Goal: Information Seeking & Learning: Find specific fact

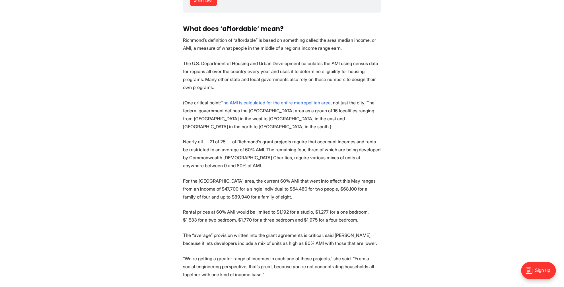
scroll to position [1740, 0]
click at [279, 208] on p "Rental prices at 60% AMI would be limited to $1,192 for a studio, $1,277 for a …" at bounding box center [282, 216] width 198 height 16
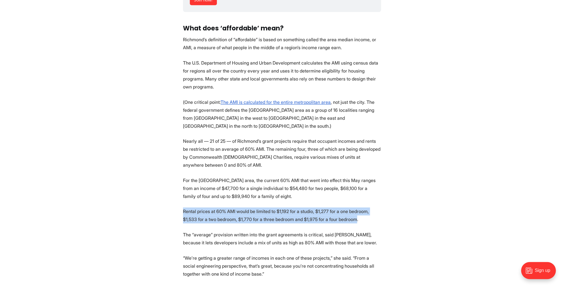
drag, startPoint x: 182, startPoint y: 187, endPoint x: 340, endPoint y: 192, distance: 157.6
click at [363, 196] on section "The graffiti all around town is straight to the point: Rent 2 High. It’s a mess…" at bounding box center [282, 43] width 564 height 2973
copy p "Rental prices at 60% AMI would be limited to $1,192 for a studio, $1,277 for a …"
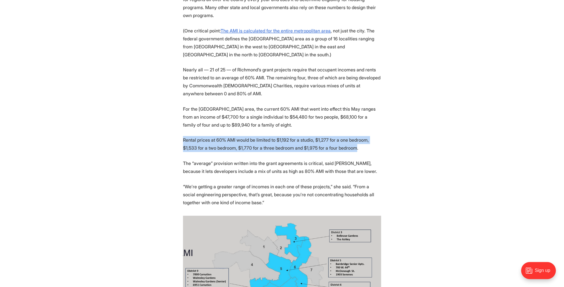
scroll to position [1799, 0]
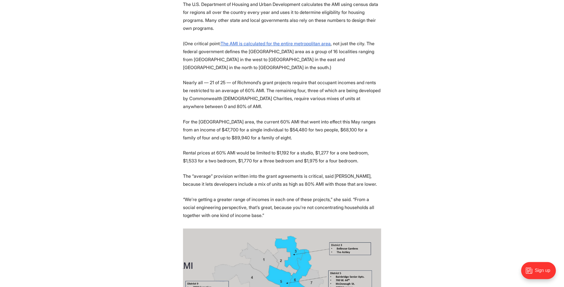
click at [228, 118] on p "For the [GEOGRAPHIC_DATA] area, the current 60% AMI that went into effect this …" at bounding box center [282, 130] width 198 height 24
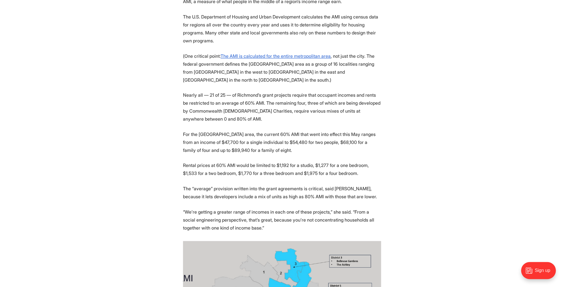
scroll to position [1786, 0]
drag, startPoint x: 289, startPoint y: 108, endPoint x: 285, endPoint y: 108, distance: 4.3
click at [289, 130] on p "For the [GEOGRAPHIC_DATA] area, the current 60% AMI that went into effect this …" at bounding box center [282, 142] width 198 height 24
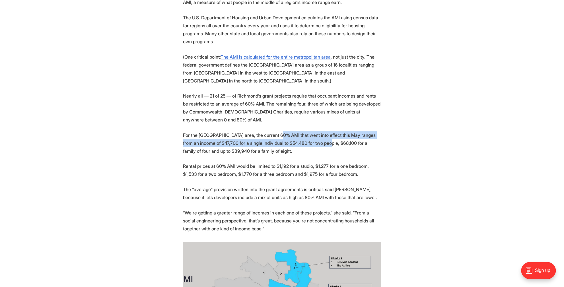
drag, startPoint x: 283, startPoint y: 109, endPoint x: 330, endPoint y: 116, distance: 47.8
click at [343, 131] on p "For the [GEOGRAPHIC_DATA] area, the current 60% AMI that went into effect this …" at bounding box center [282, 143] width 198 height 24
copy p "AMI that went into effect this May ranges from an income of $47,700 for a singl…"
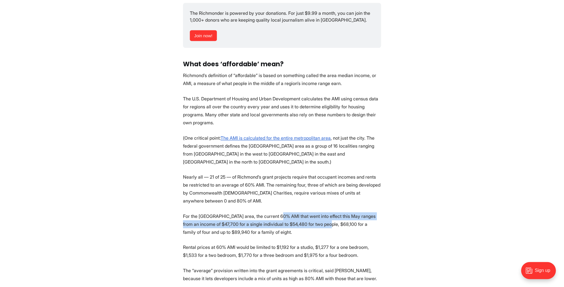
scroll to position [1704, 0]
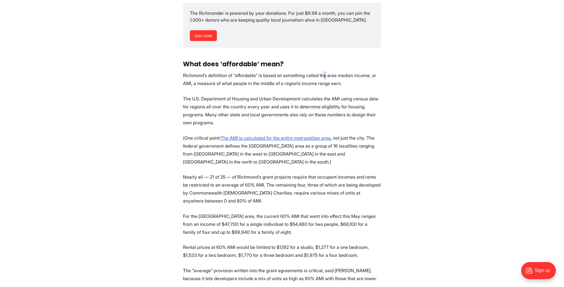
click at [332, 71] on p "Richmond’s definition of “affordable” is based on something called the area med…" at bounding box center [282, 79] width 198 height 16
drag, startPoint x: 334, startPoint y: 50, endPoint x: 374, endPoint y: 50, distance: 39.6
click at [376, 71] on p "Richmond’s definition of “affordable” is based on something called the area med…" at bounding box center [282, 79] width 198 height 16
copy p "area median income"
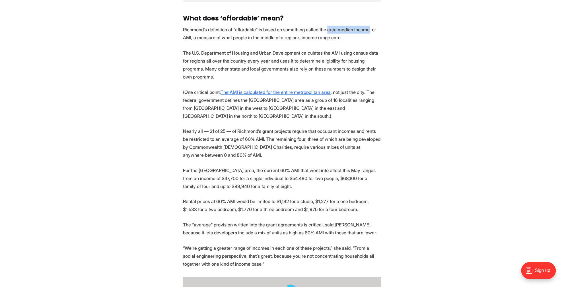
scroll to position [1750, 0]
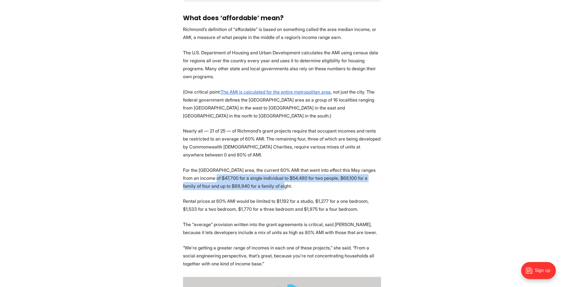
drag, startPoint x: 276, startPoint y: 159, endPoint x: 227, endPoint y: 156, distance: 49.1
click at [222, 166] on p "For the [GEOGRAPHIC_DATA] area, the current 60% AMI that went into effect this …" at bounding box center [282, 178] width 198 height 24
copy p "$47,700 for a single individual to $54,480 for two people, $68,100 for a family…"
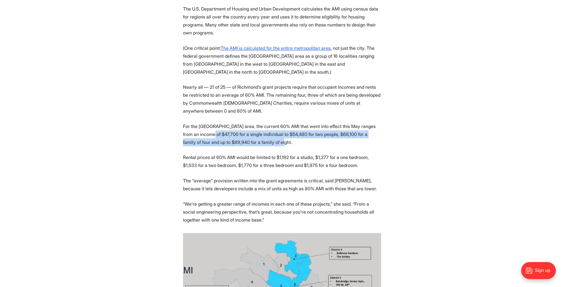
scroll to position [1796, 0]
